Goal: Task Accomplishment & Management: Manage account settings

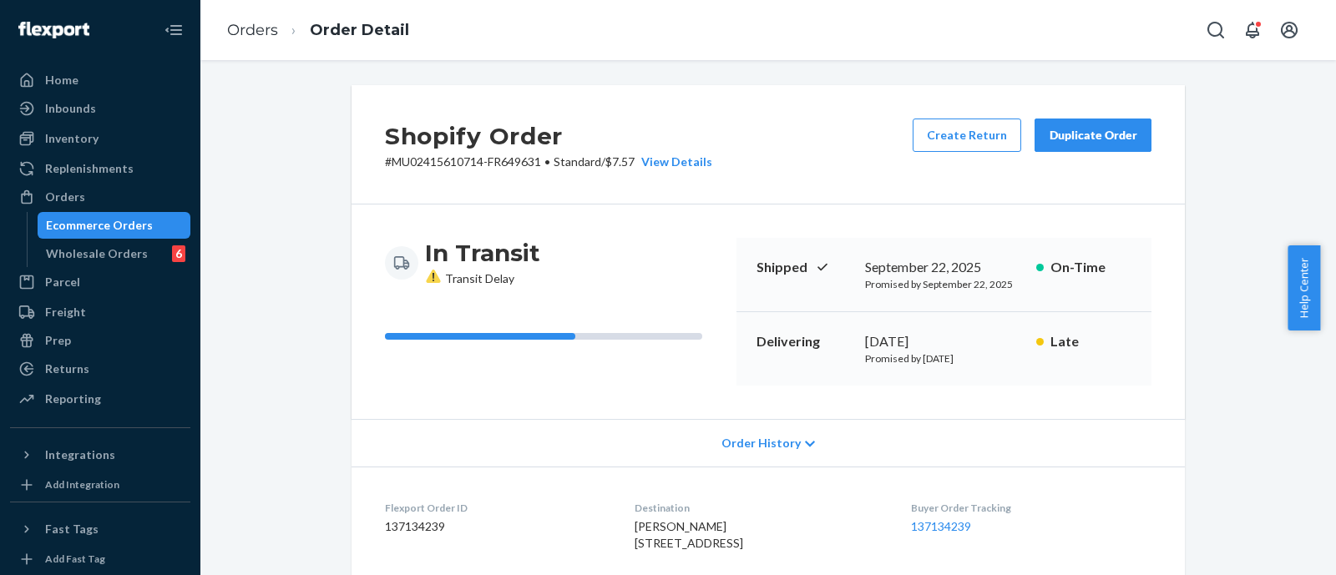
click at [63, 194] on div "Orders" at bounding box center [65, 197] width 40 height 17
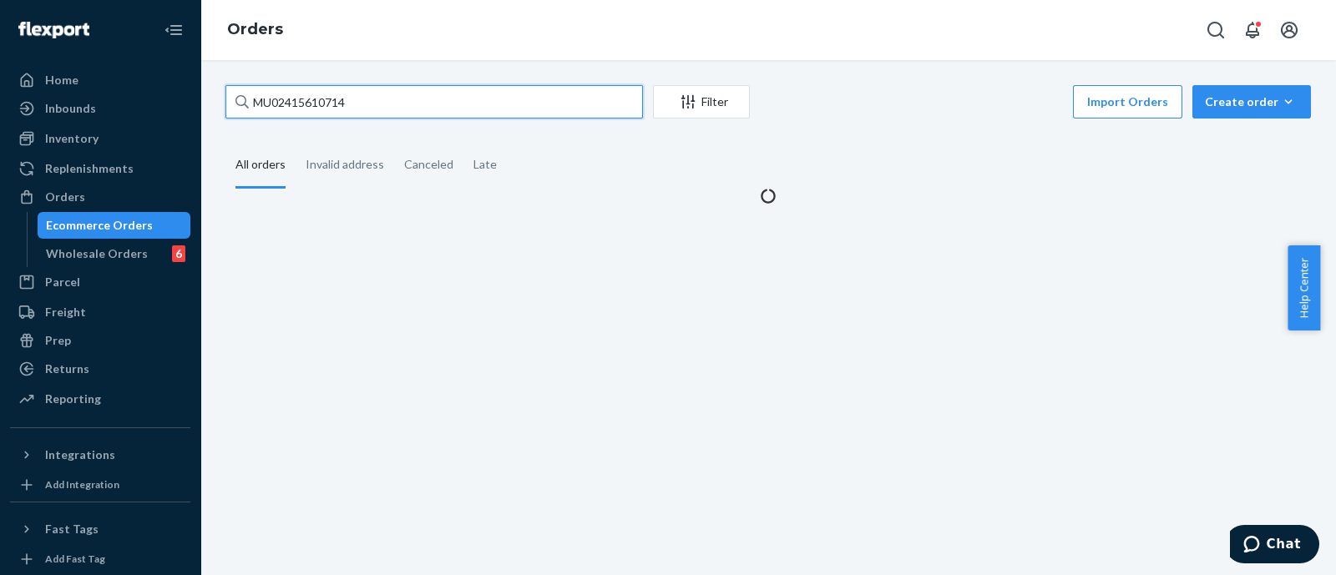
paste input "1860"
drag, startPoint x: 265, startPoint y: 99, endPoint x: 209, endPoint y: 104, distance: 56.1
click at [209, 104] on div "MU02415610714 Filter Import Orders Create order Ecommerce order Removal order A…" at bounding box center [768, 317] width 1136 height 515
type input "MU02415611860"
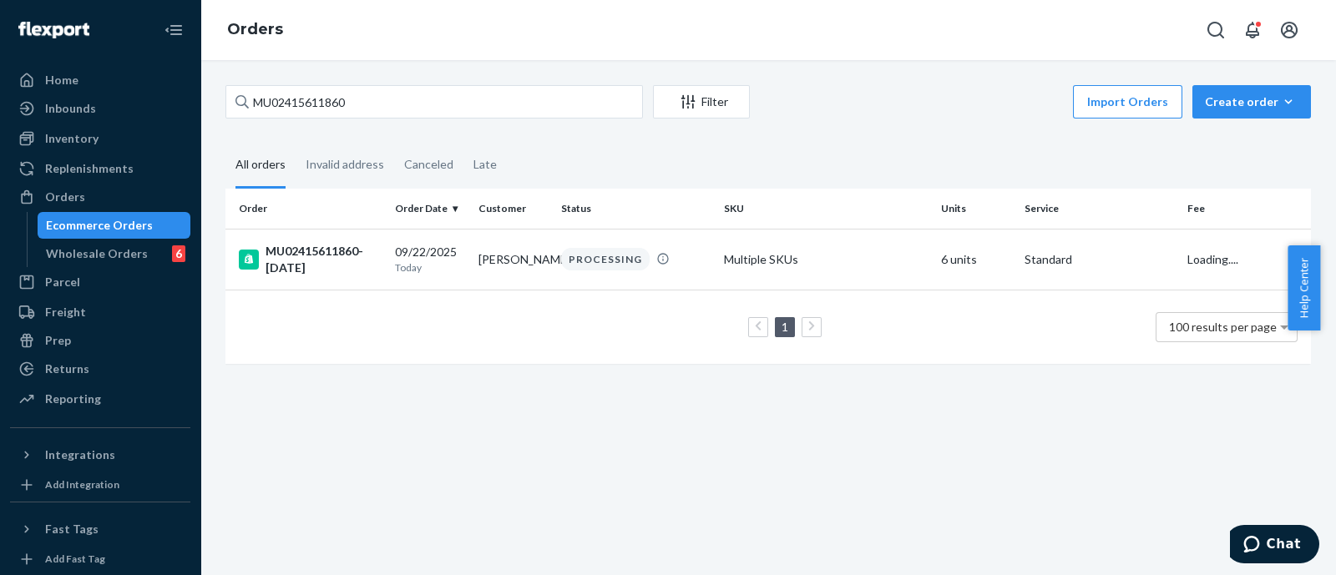
click at [318, 249] on div "MU02415611860-[DATE]" at bounding box center [310, 259] width 143 height 33
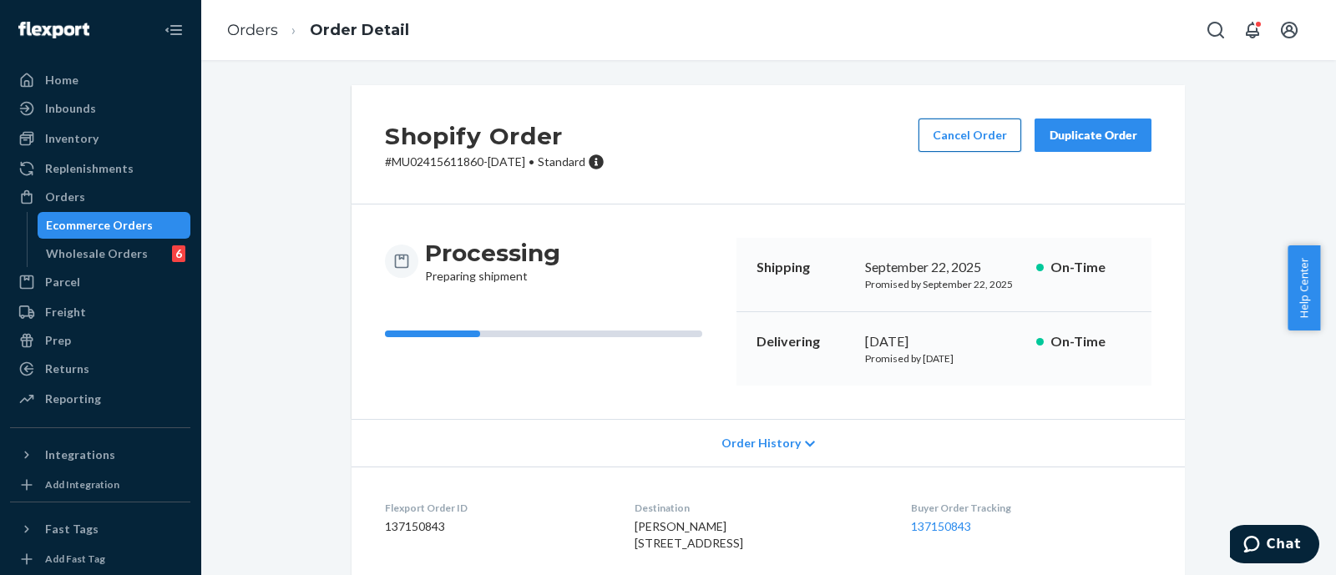
click at [974, 129] on button "Cancel Order" at bounding box center [970, 135] width 103 height 33
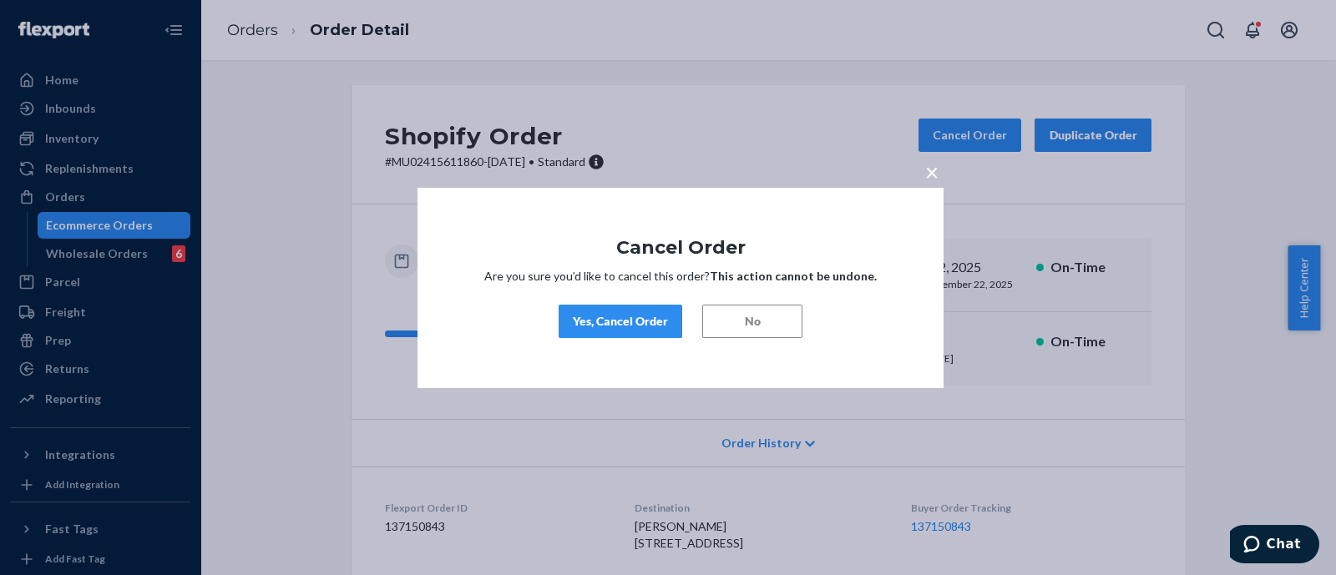
click at [621, 321] on div "Yes, Cancel Order" at bounding box center [620, 321] width 95 height 17
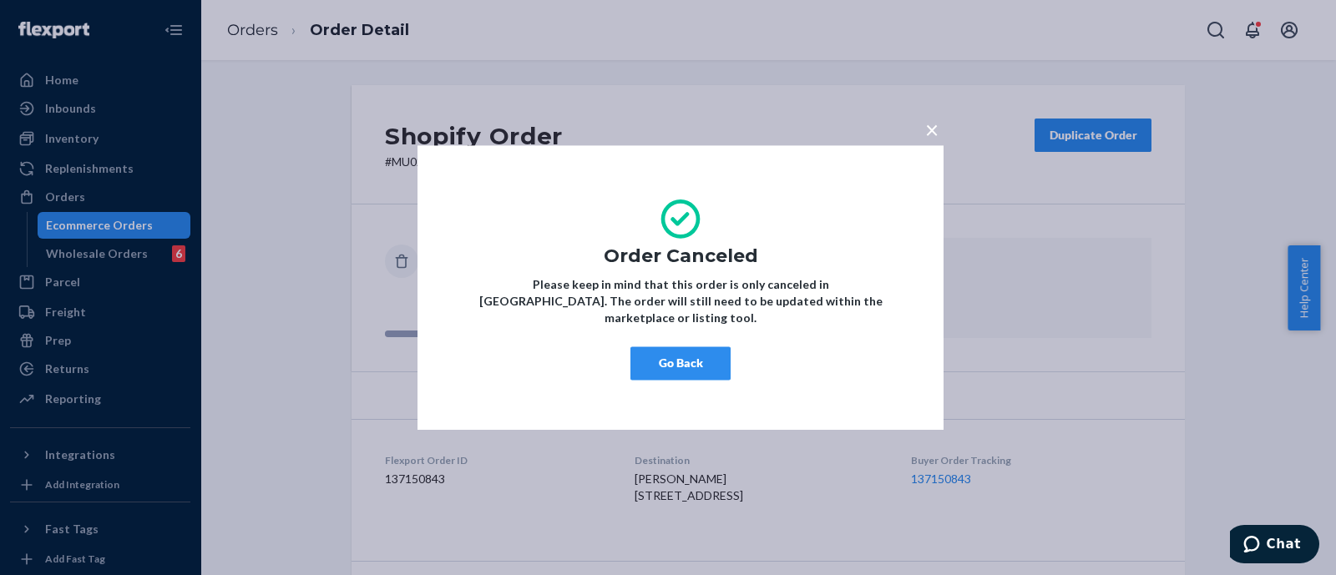
click at [928, 141] on span "×" at bounding box center [931, 129] width 13 height 28
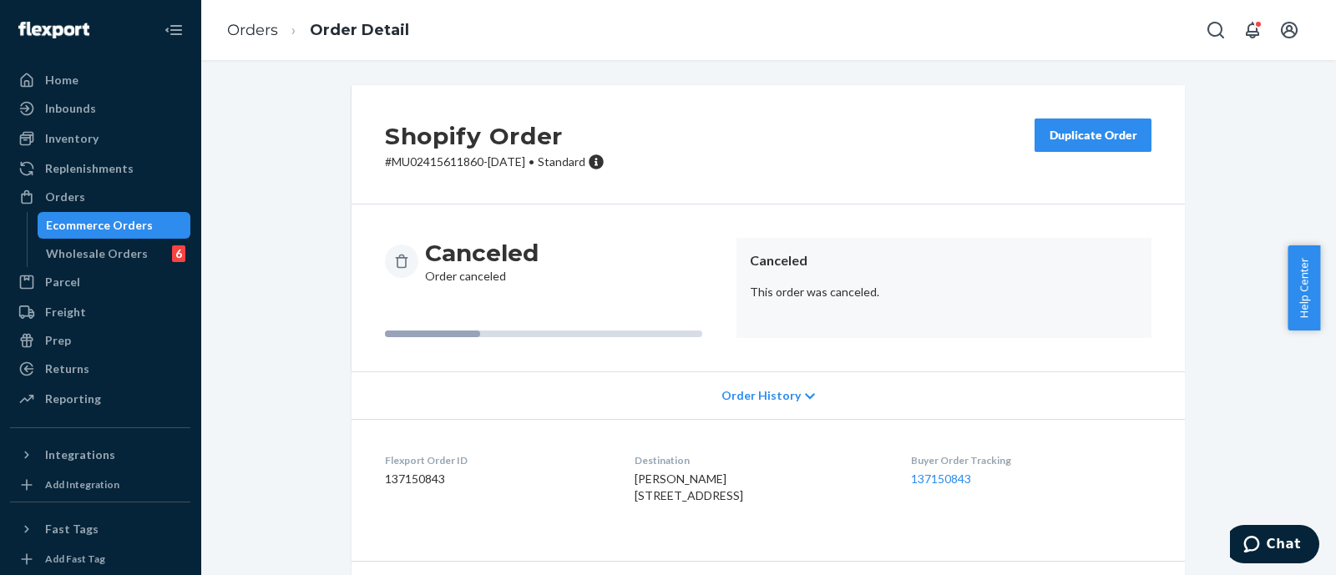
click at [815, 93] on div "Shopify Order # MU02415611860-[DATE] • Standard Duplicate Order" at bounding box center [768, 144] width 833 height 119
click at [62, 200] on div "Orders" at bounding box center [65, 197] width 40 height 17
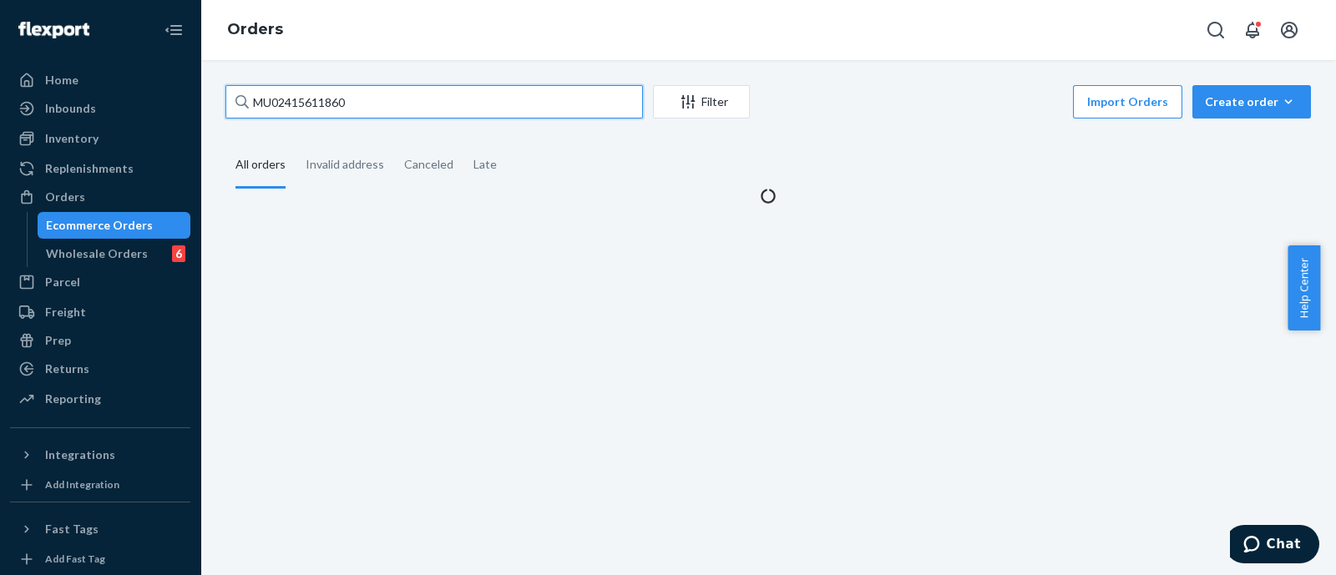
drag, startPoint x: 372, startPoint y: 99, endPoint x: 255, endPoint y: 99, distance: 116.9
click at [255, 99] on input "MU02415611860" at bounding box center [434, 101] width 418 height 33
paste input "0057"
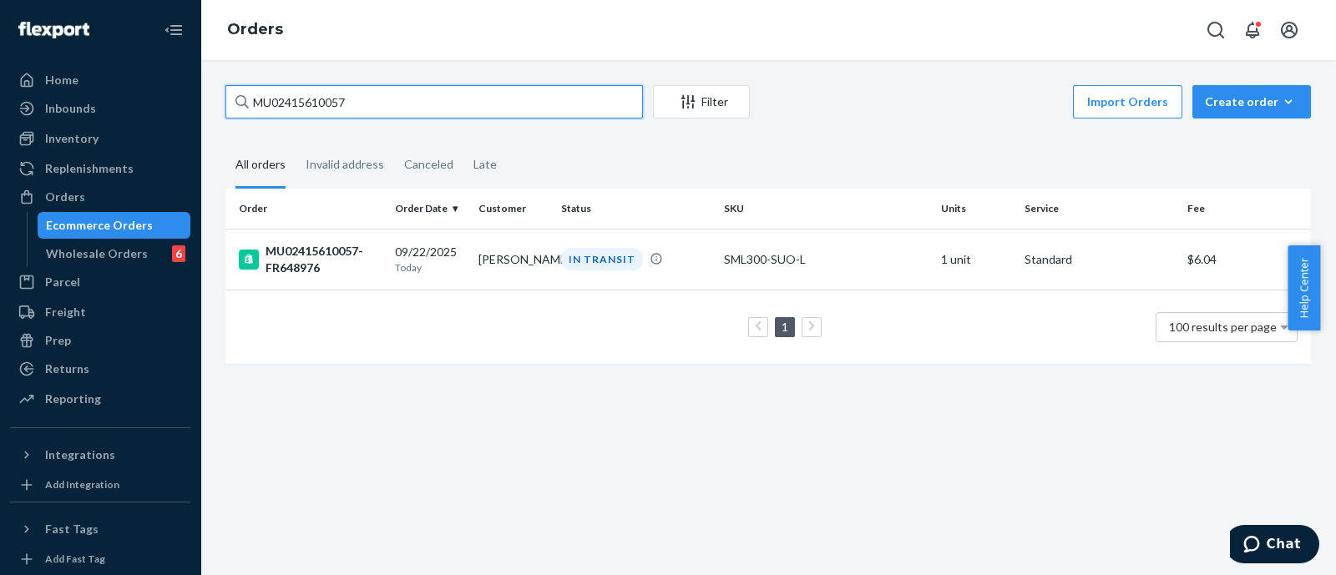
type input "MU02415610057"
